Goal: Information Seeking & Learning: Learn about a topic

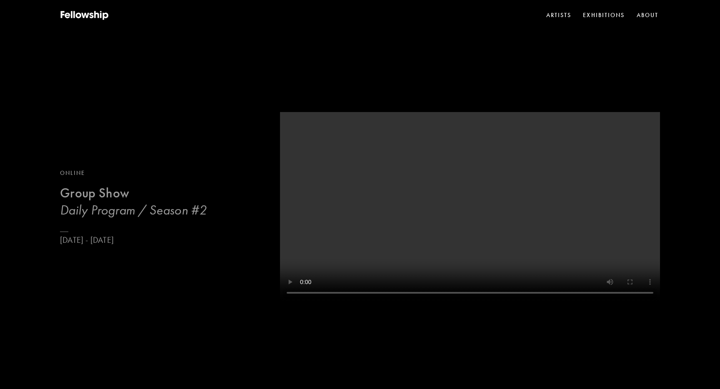
click at [98, 205] on h3 "Daily Program / Season #2" at bounding box center [133, 210] width 147 height 17
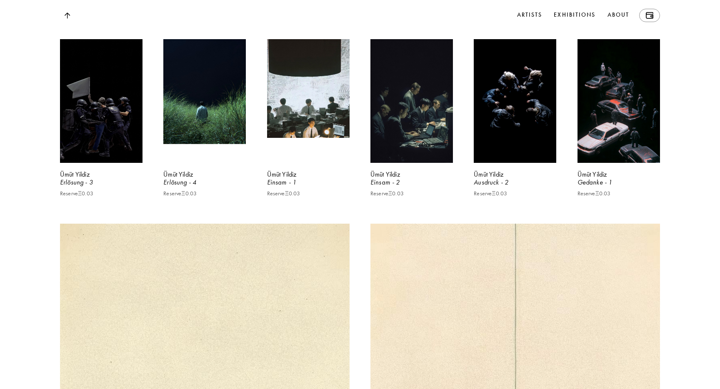
scroll to position [2297, 0]
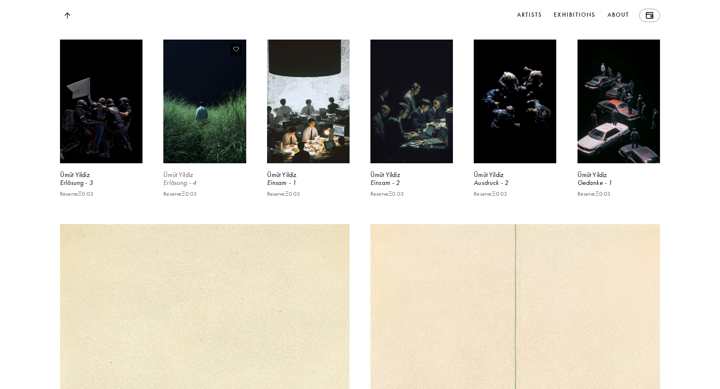
click at [193, 120] on video at bounding box center [204, 102] width 85 height 128
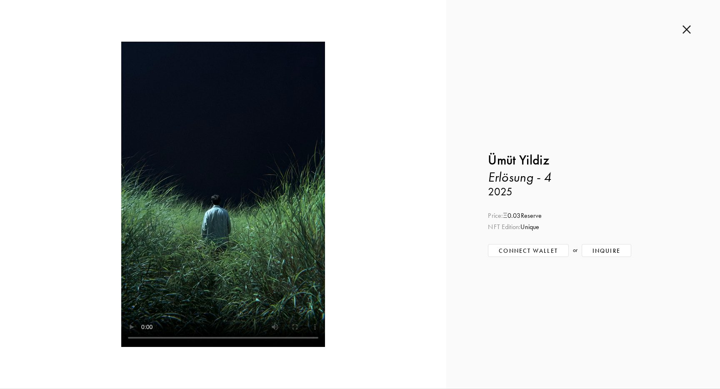
click at [330, 100] on div at bounding box center [223, 195] width 363 height 306
click at [691, 28] on img at bounding box center [687, 29] width 8 height 9
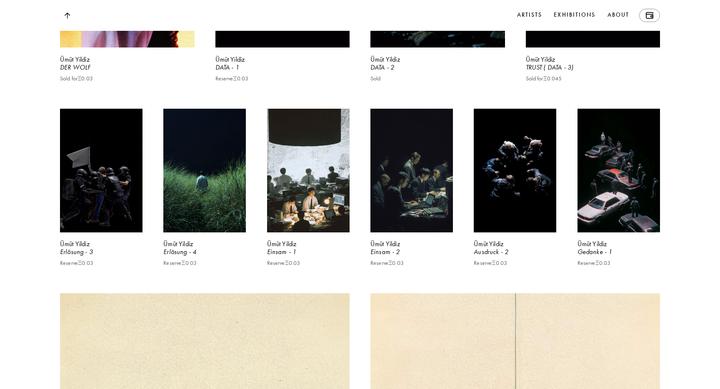
scroll to position [2197, 0]
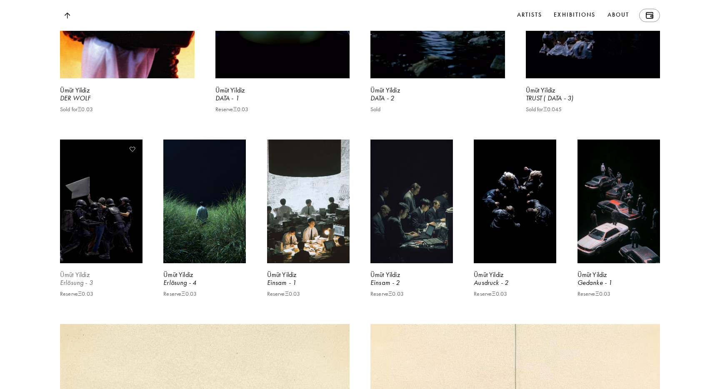
click at [80, 279] on b "Ümüt Yildiz" at bounding box center [75, 275] width 30 height 8
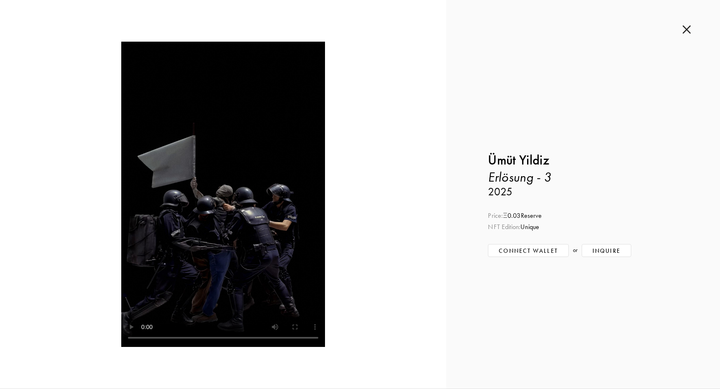
click at [684, 32] on img at bounding box center [687, 29] width 8 height 9
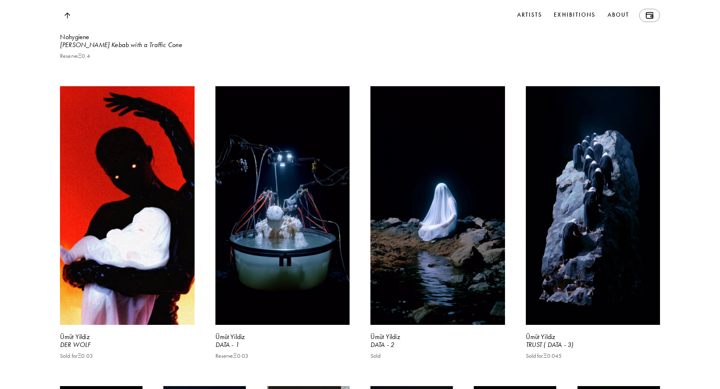
scroll to position [1941, 0]
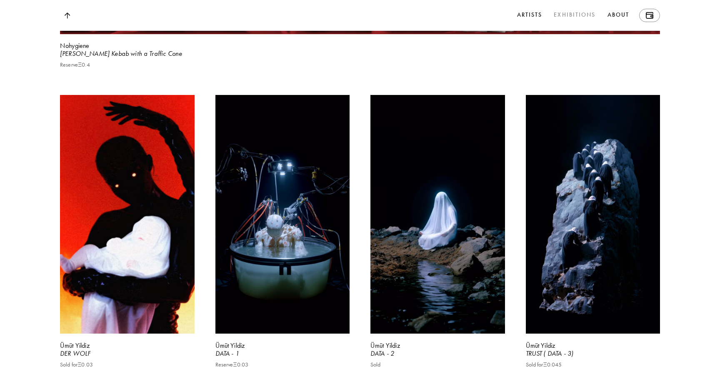
click at [577, 18] on link "Exhibitions" at bounding box center [574, 15] width 45 height 13
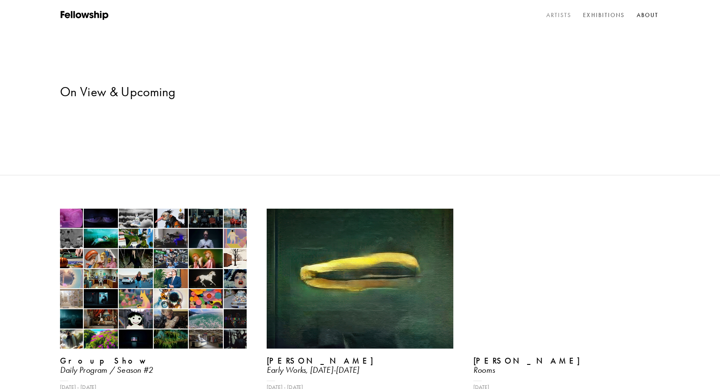
click at [562, 18] on link "Artists" at bounding box center [559, 15] width 29 height 13
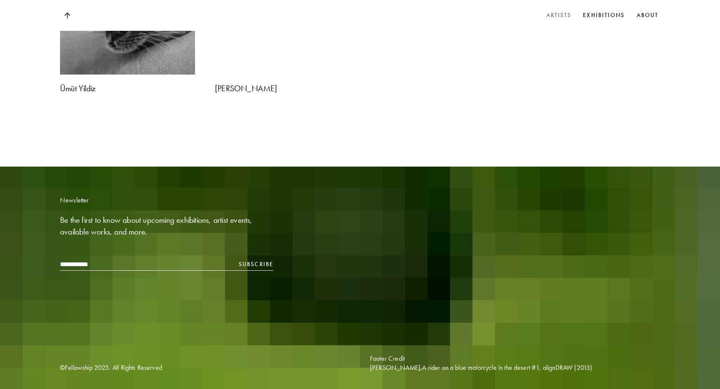
scroll to position [5106, 0]
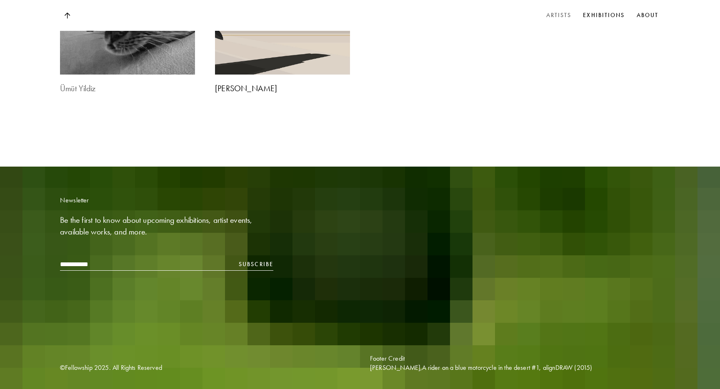
click at [128, 78] on img at bounding box center [128, 7] width 142 height 142
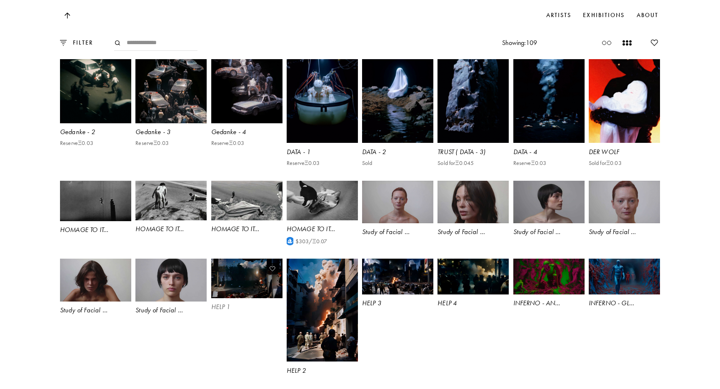
scroll to position [1320, 0]
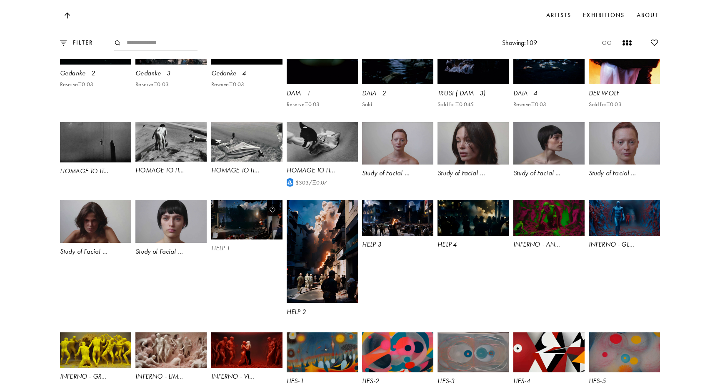
click at [236, 236] on video at bounding box center [246, 220] width 73 height 41
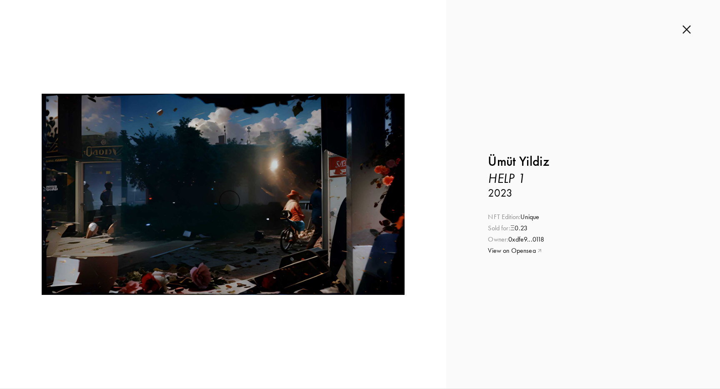
scroll to position [0, 0]
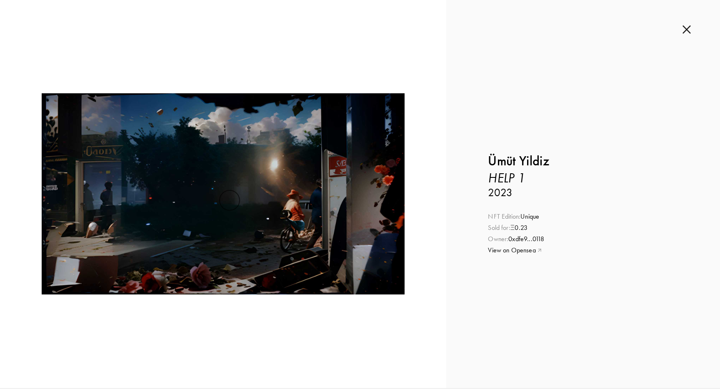
click at [689, 30] on img at bounding box center [687, 29] width 8 height 9
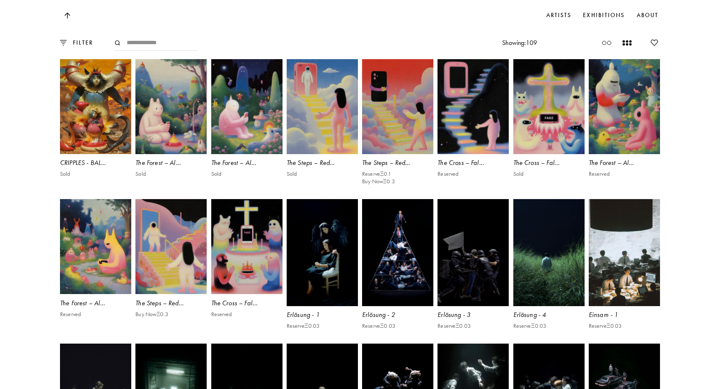
scroll to position [814, 0]
